Goal: Transaction & Acquisition: Purchase product/service

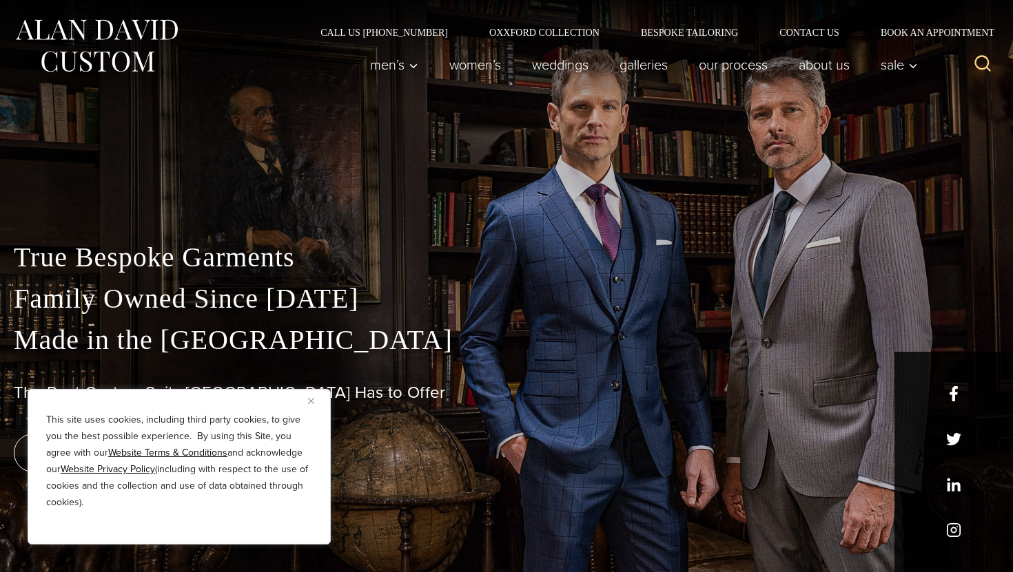
click at [313, 397] on button "Close" at bounding box center [316, 401] width 17 height 17
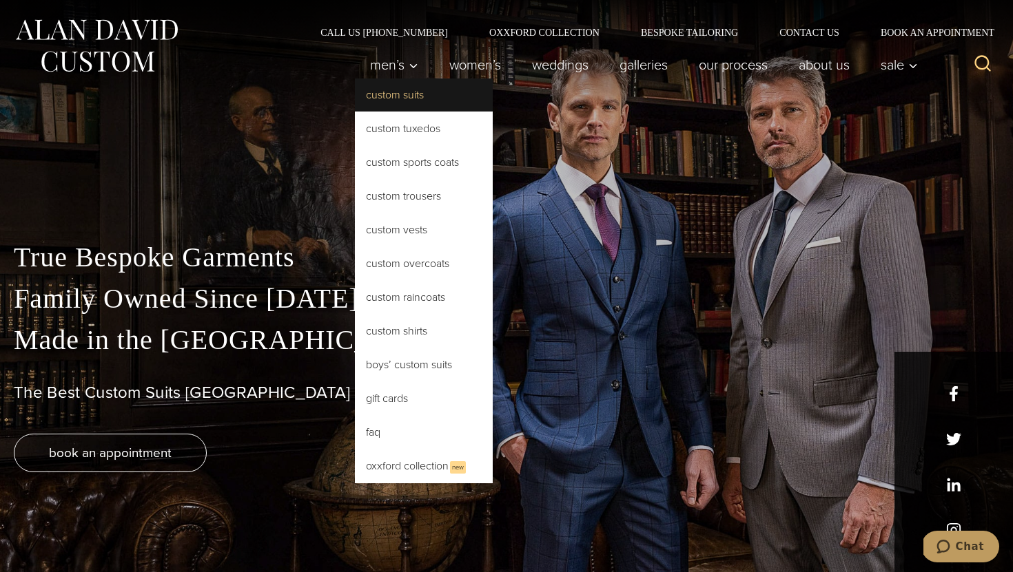
click at [403, 99] on link "Custom Suits" at bounding box center [424, 95] width 138 height 33
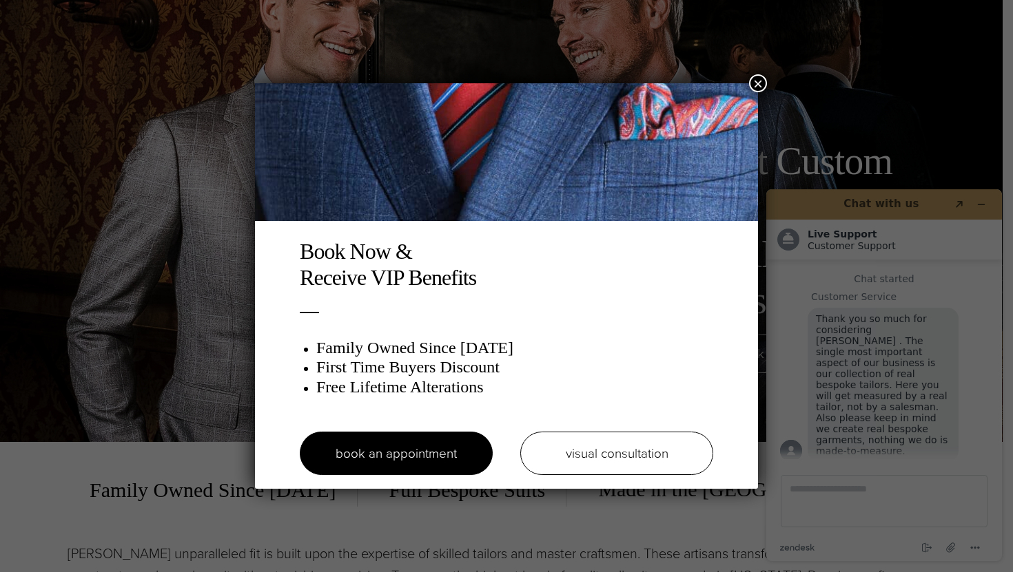
click at [761, 84] on button "×" at bounding box center [758, 83] width 18 height 18
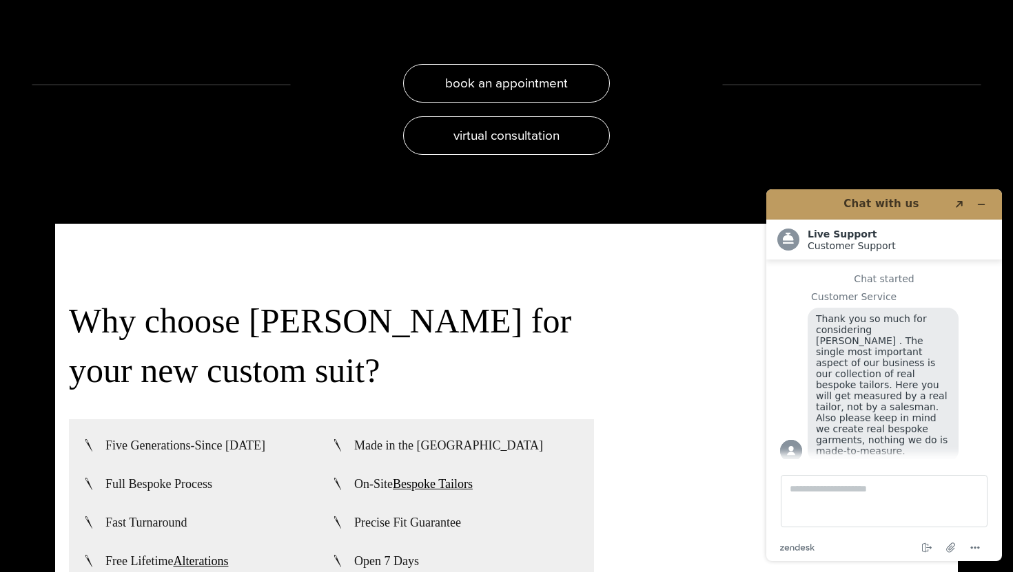
scroll to position [3285, 0]
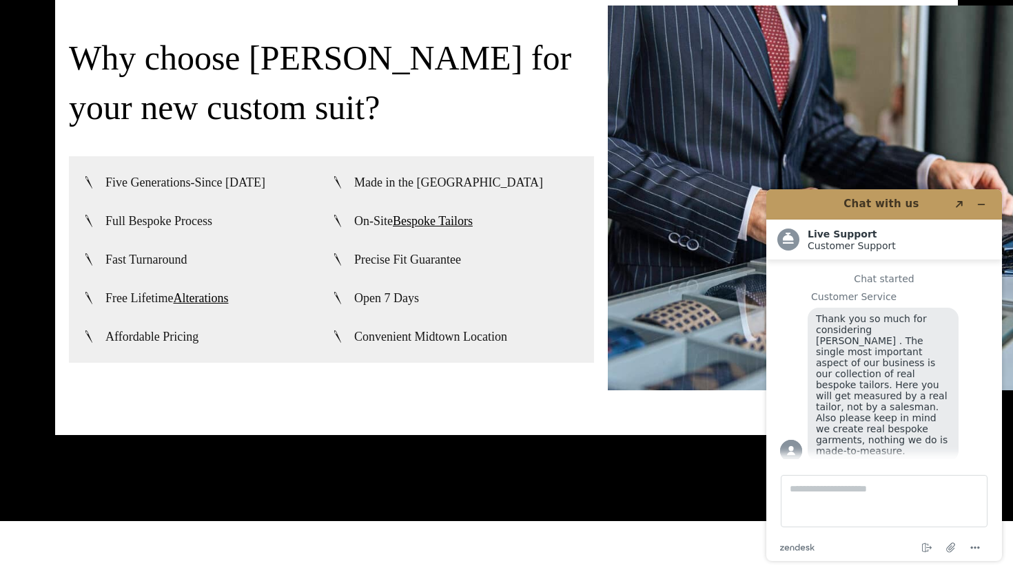
click at [156, 262] on span "Fast Turnaround" at bounding box center [146, 259] width 82 height 17
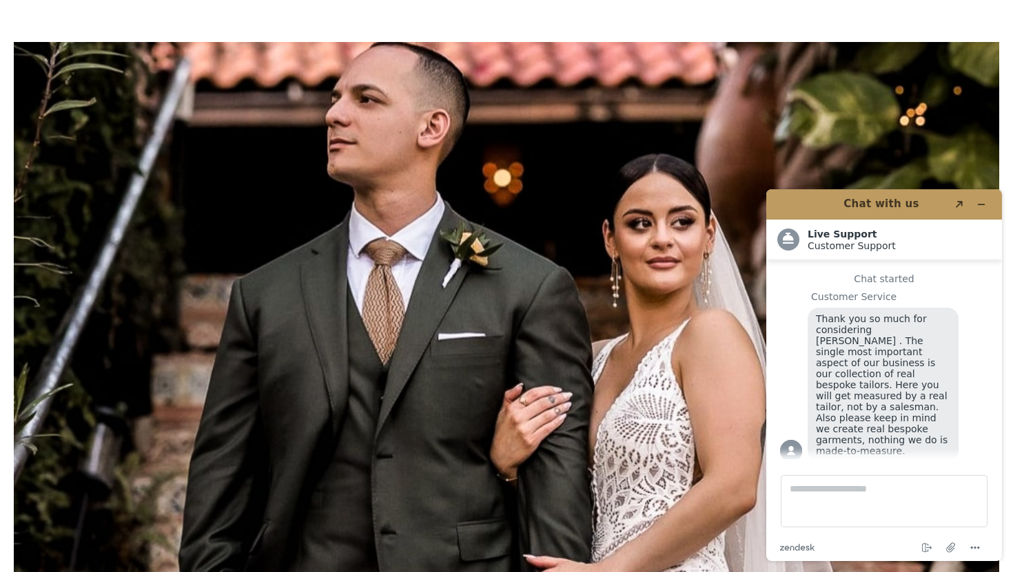
scroll to position [6864, 0]
